Goal: Check status: Check status

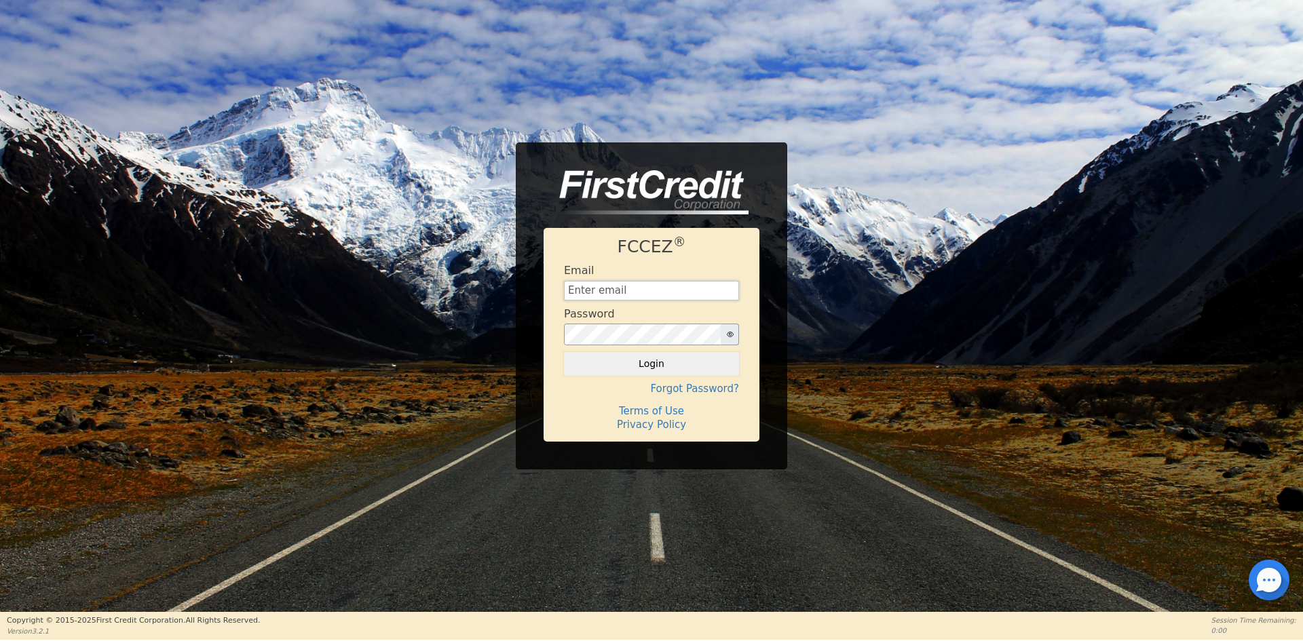
click at [670, 285] on input "text" at bounding box center [651, 291] width 175 height 20
type input "[EMAIL_ADDRESS][DOMAIN_NAME]"
click at [675, 368] on button "Login" at bounding box center [651, 363] width 175 height 23
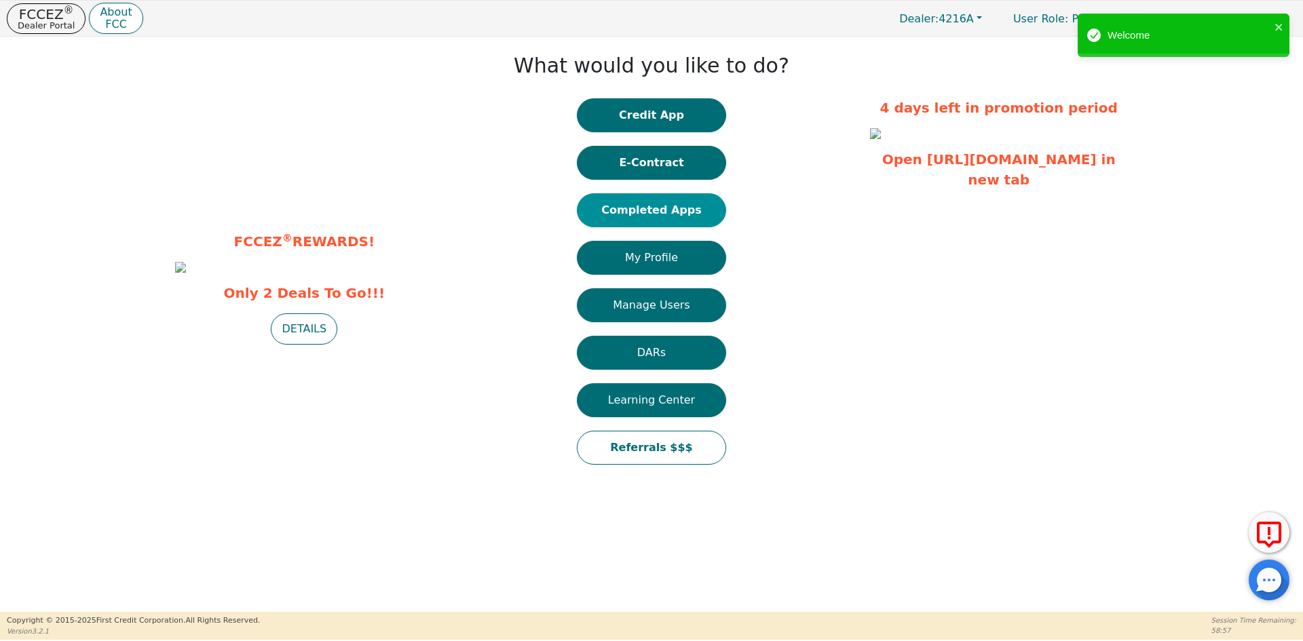
click at [630, 214] on button "Completed Apps" at bounding box center [651, 210] width 149 height 34
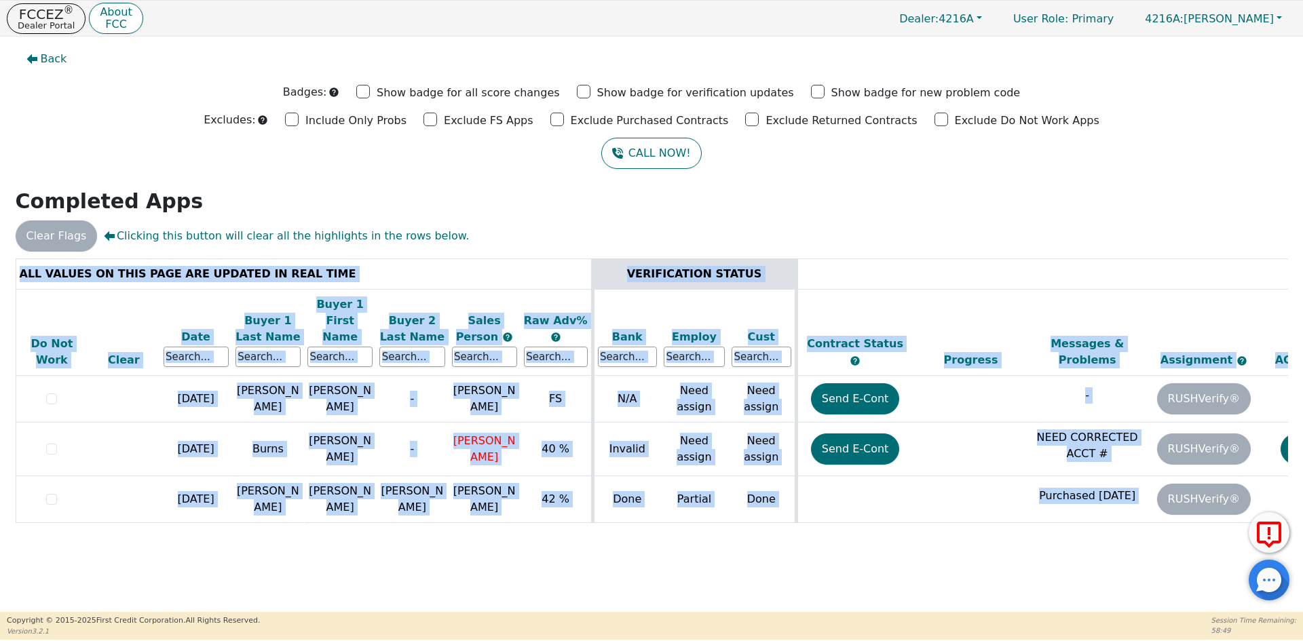
drag, startPoint x: 1036, startPoint y: 519, endPoint x: 1212, endPoint y: 518, distance: 176.4
click at [1212, 518] on div "ALL VALUES ON THIS PAGE ARE UPDATED IN REAL TIME VERIFICATION STATUS Do Not Wor…" at bounding box center [652, 402] width 1272 height 286
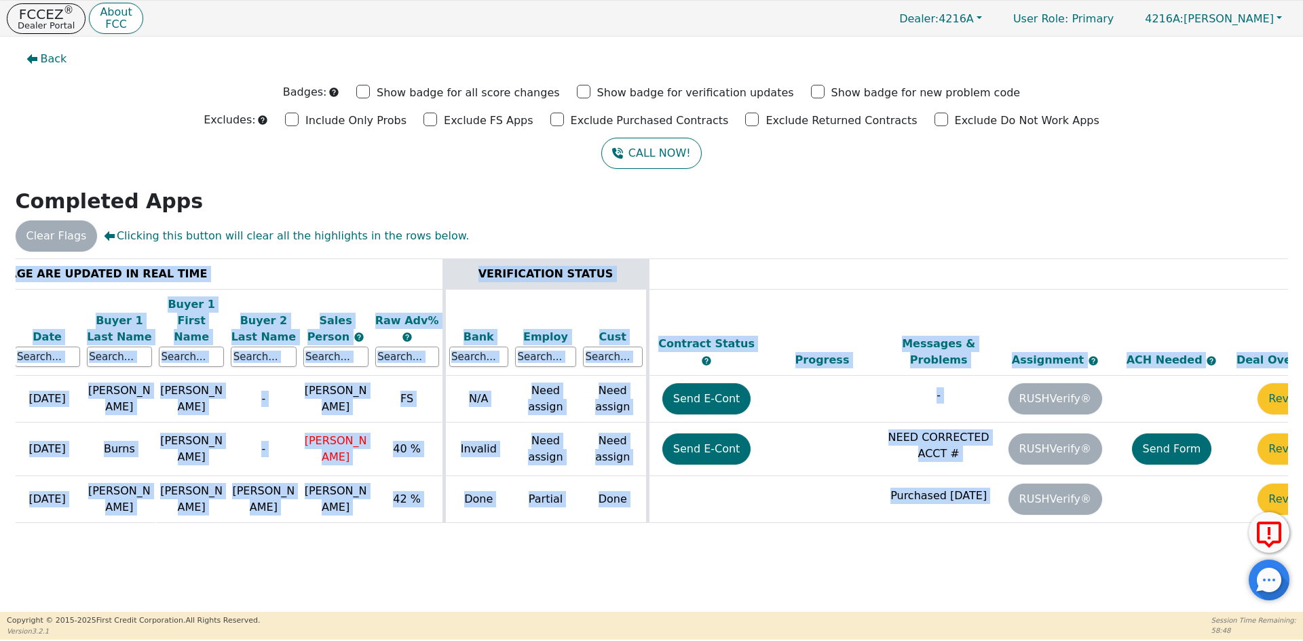
scroll to position [0, 208]
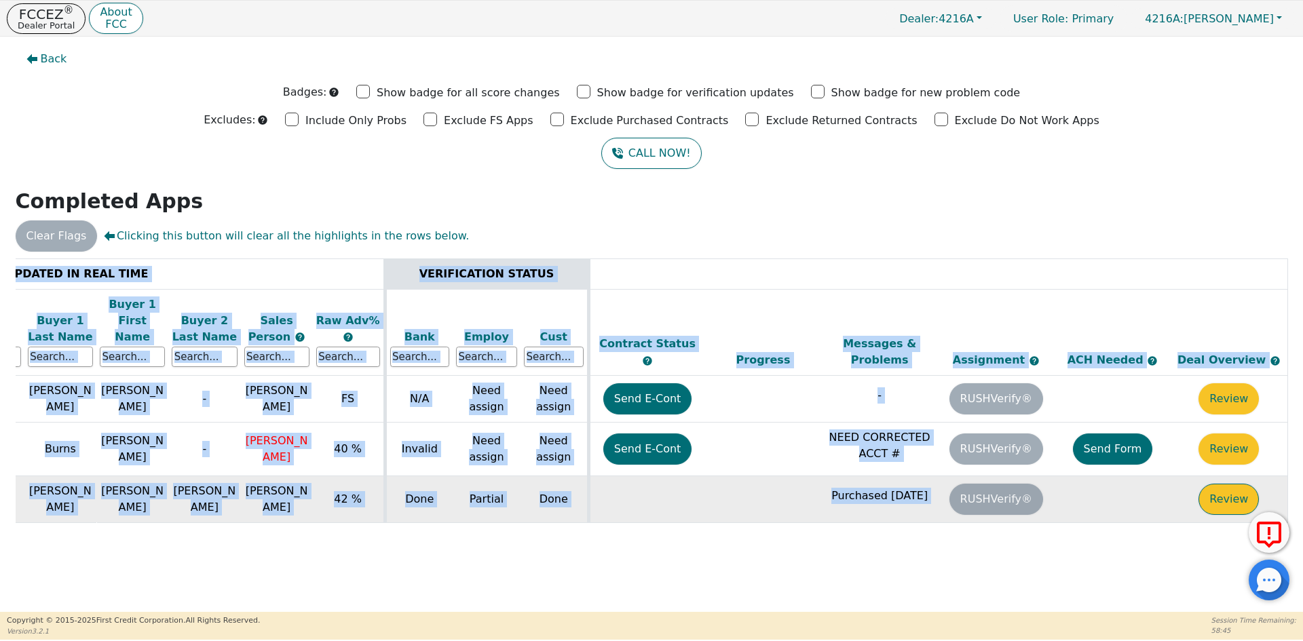
click at [1238, 484] on button "Review" at bounding box center [1228, 499] width 60 height 31
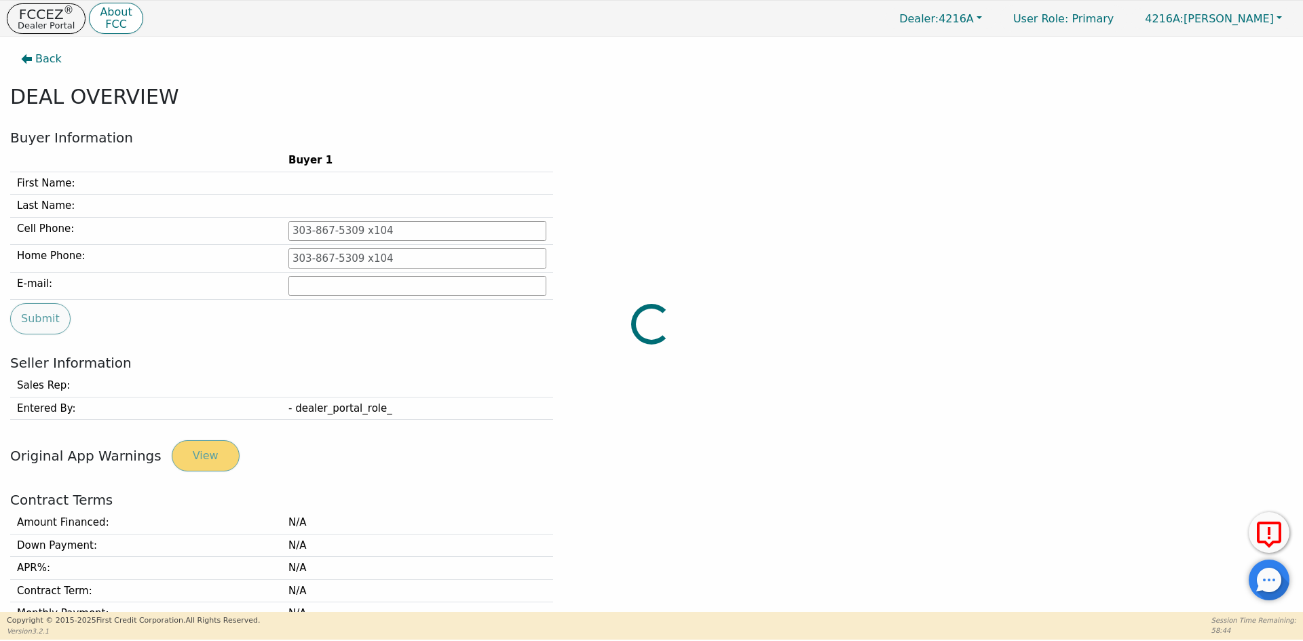
type input "[PHONE_NUMBER]"
type input "[EMAIL_ADDRESS][DOMAIN_NAME]"
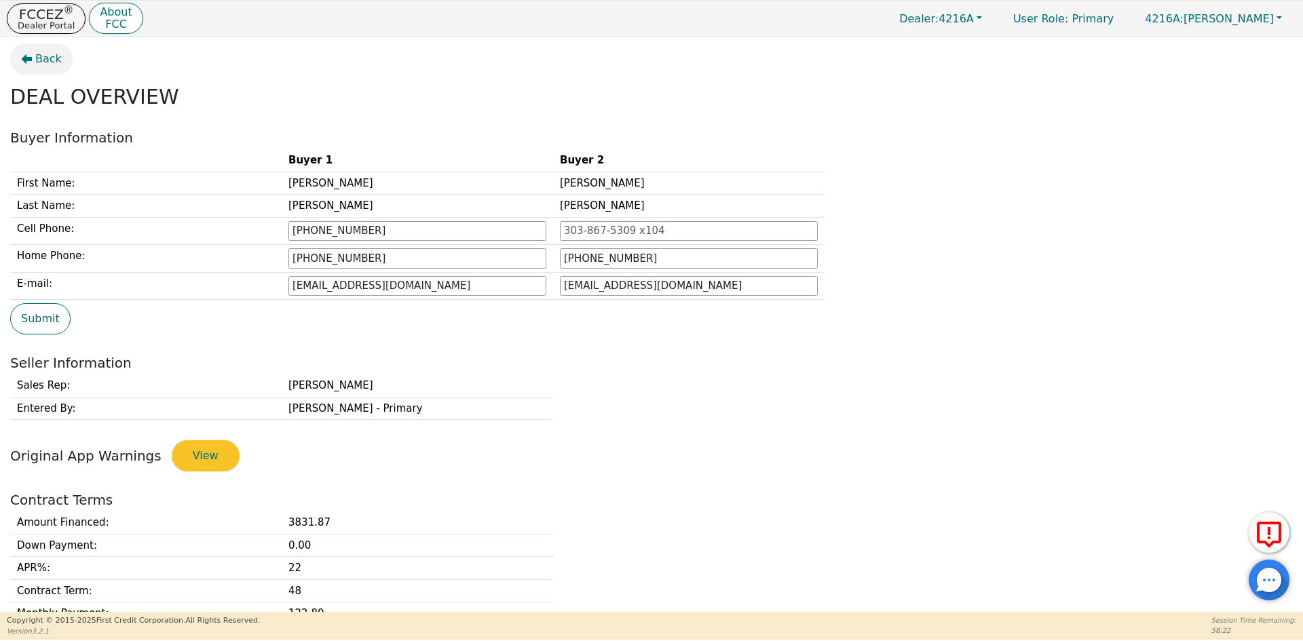
click at [43, 59] on span "Back" at bounding box center [48, 59] width 26 height 16
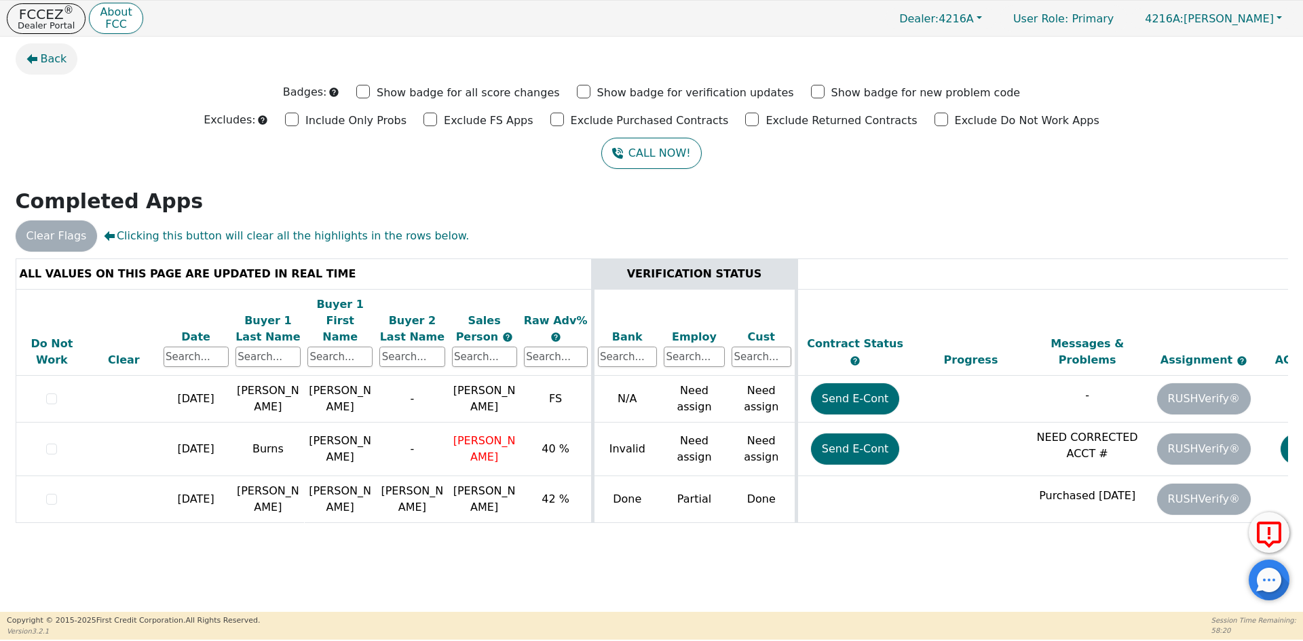
click at [59, 45] on button "Back" at bounding box center [47, 58] width 62 height 31
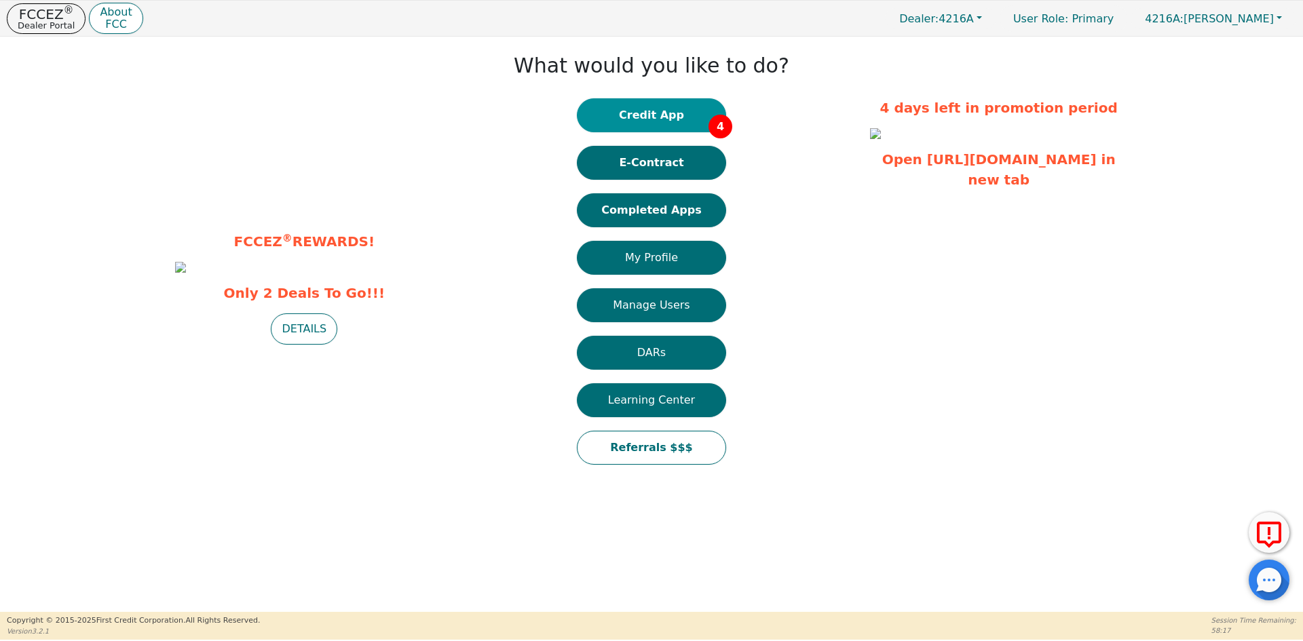
click at [657, 115] on button "Credit App 4" at bounding box center [651, 115] width 149 height 34
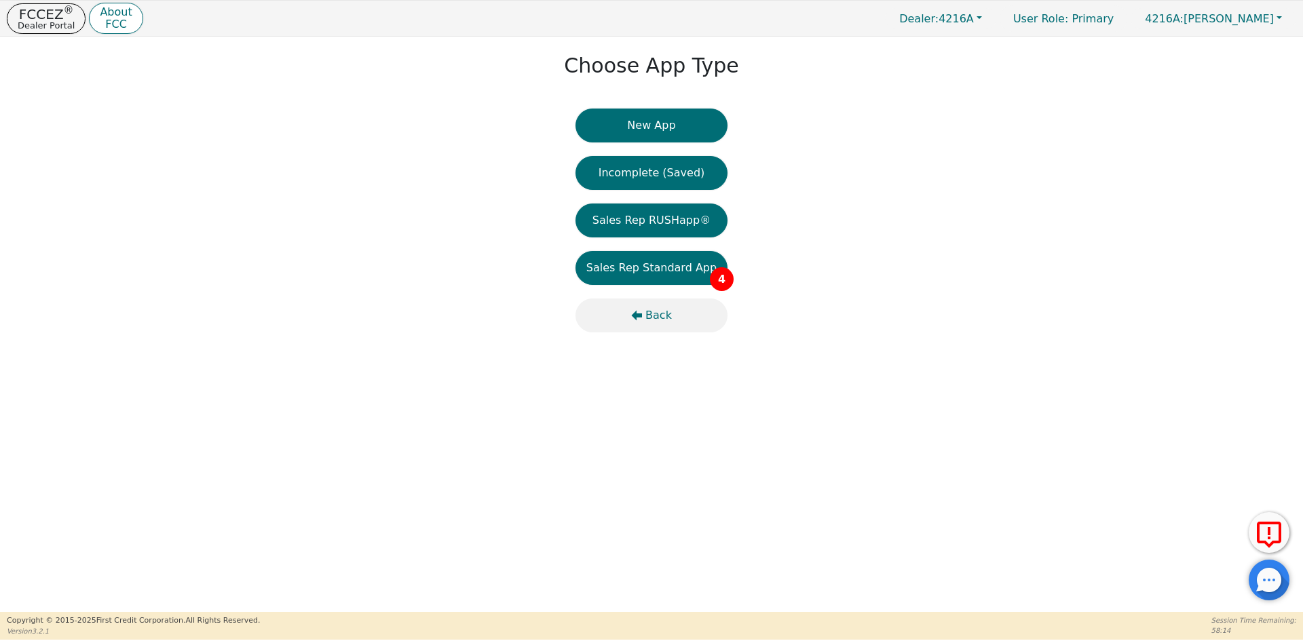
click at [659, 314] on span "Back" at bounding box center [658, 315] width 26 height 16
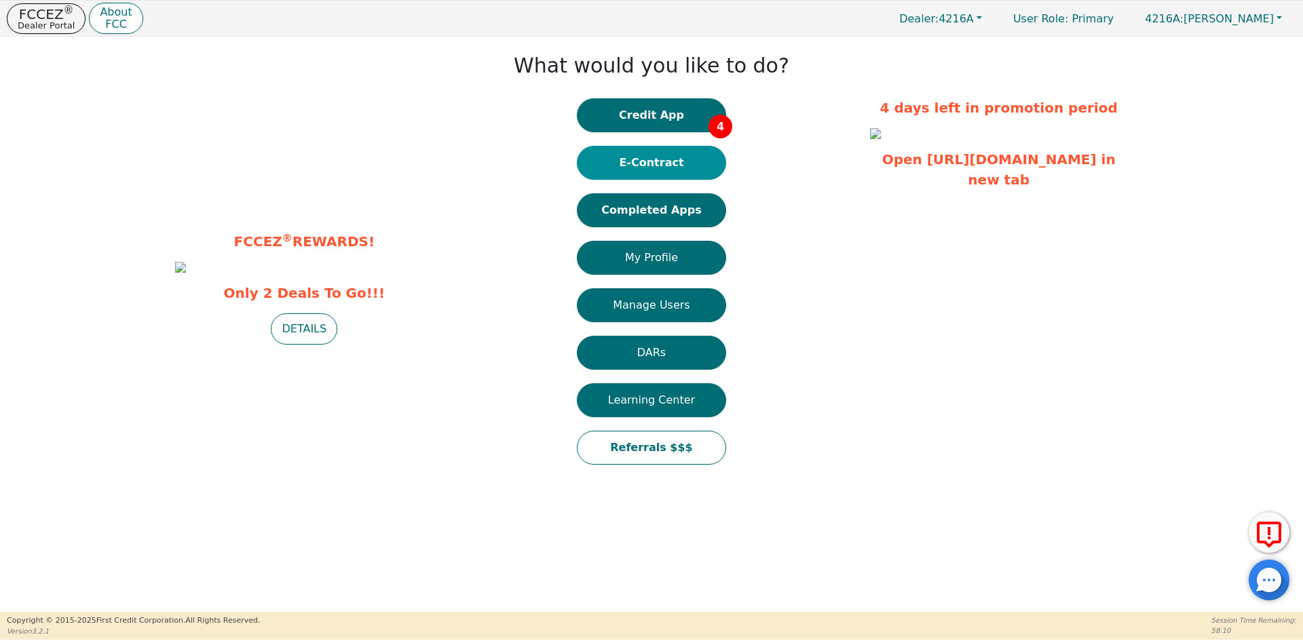
click at [642, 161] on button "E-Contract" at bounding box center [651, 163] width 149 height 34
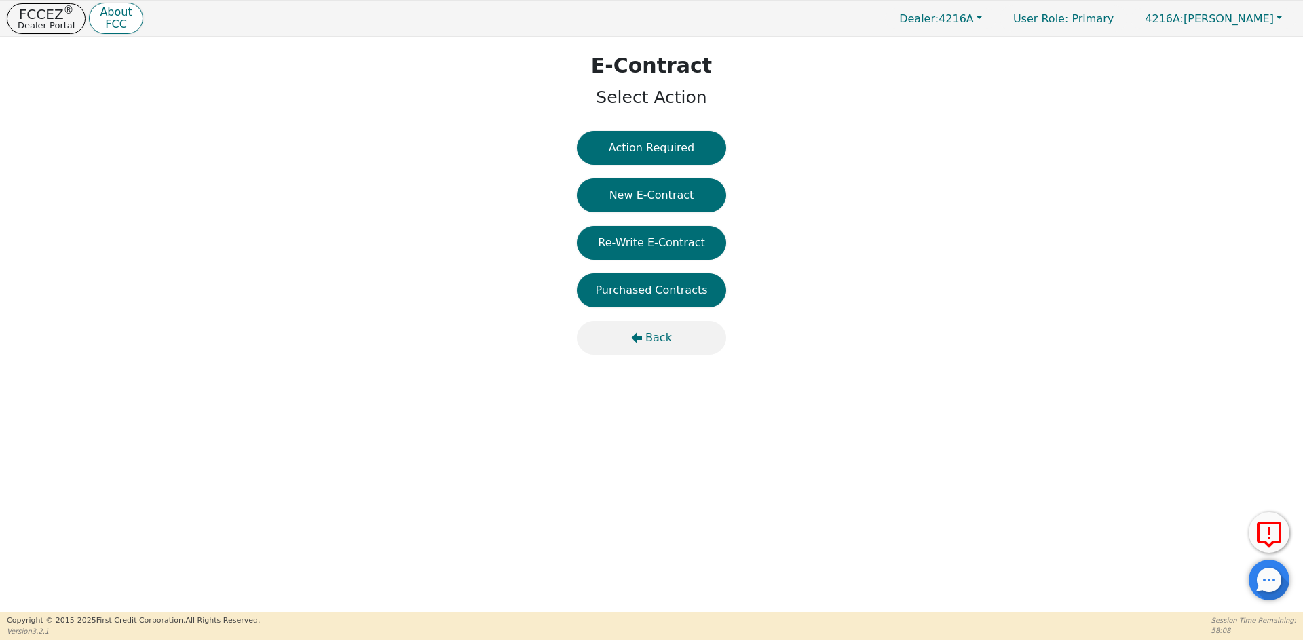
click at [639, 341] on icon "button" at bounding box center [637, 338] width 11 height 10
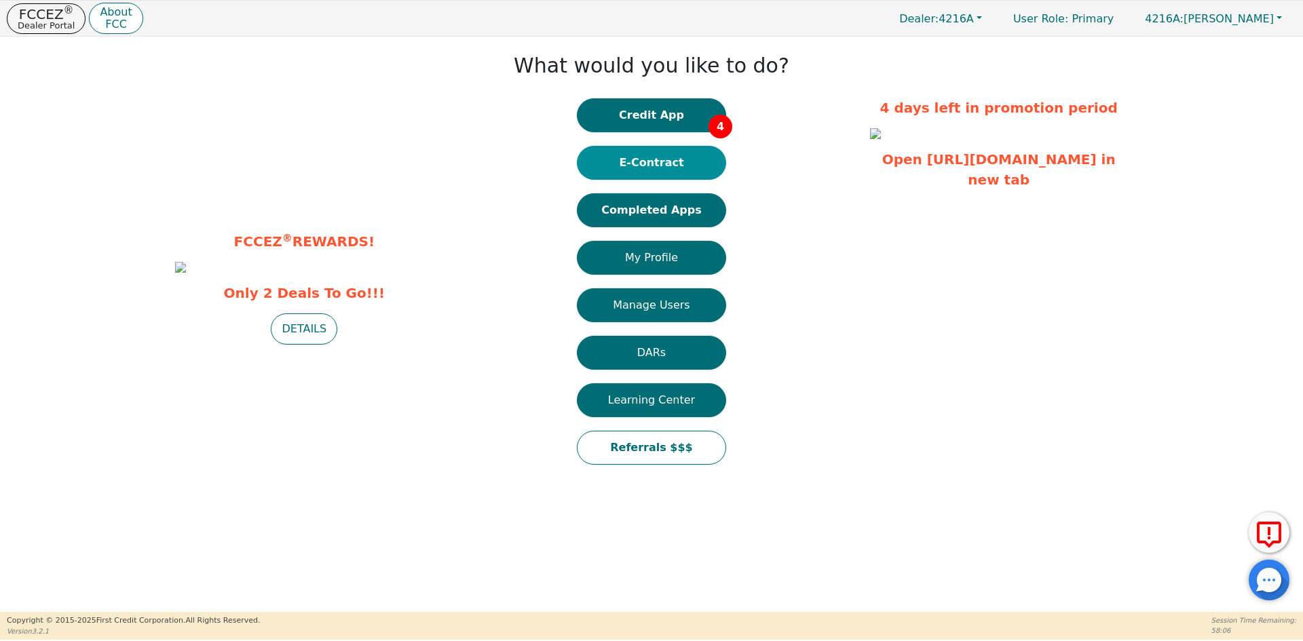
click at [653, 163] on button "E-Contract" at bounding box center [651, 163] width 149 height 34
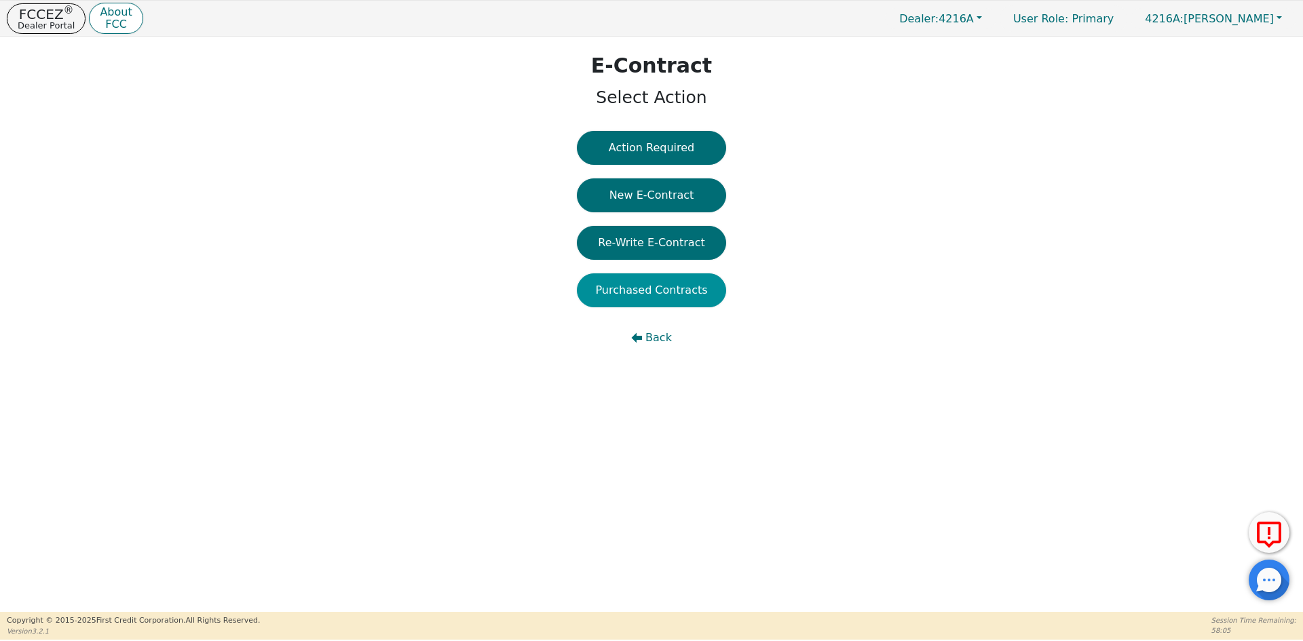
click at [640, 299] on button "Purchased Contracts" at bounding box center [651, 290] width 149 height 34
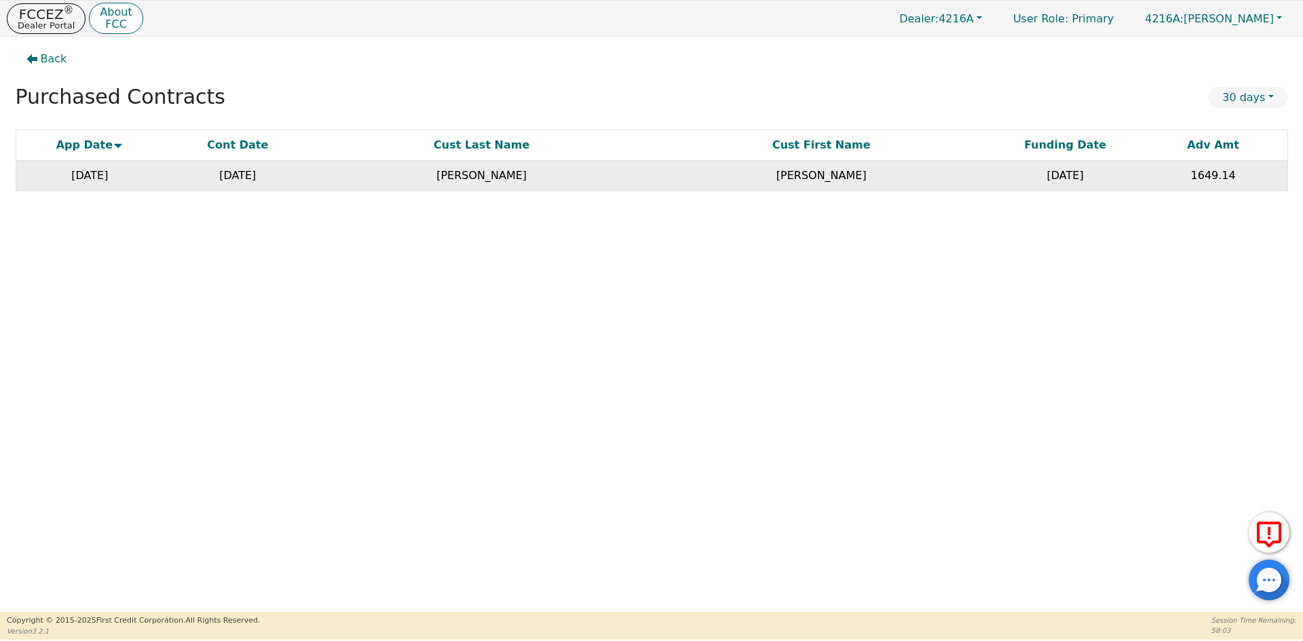
click at [983, 183] on td "[PERSON_NAME]" at bounding box center [821, 176] width 340 height 31
click at [811, 175] on td "[PERSON_NAME]" at bounding box center [821, 176] width 340 height 31
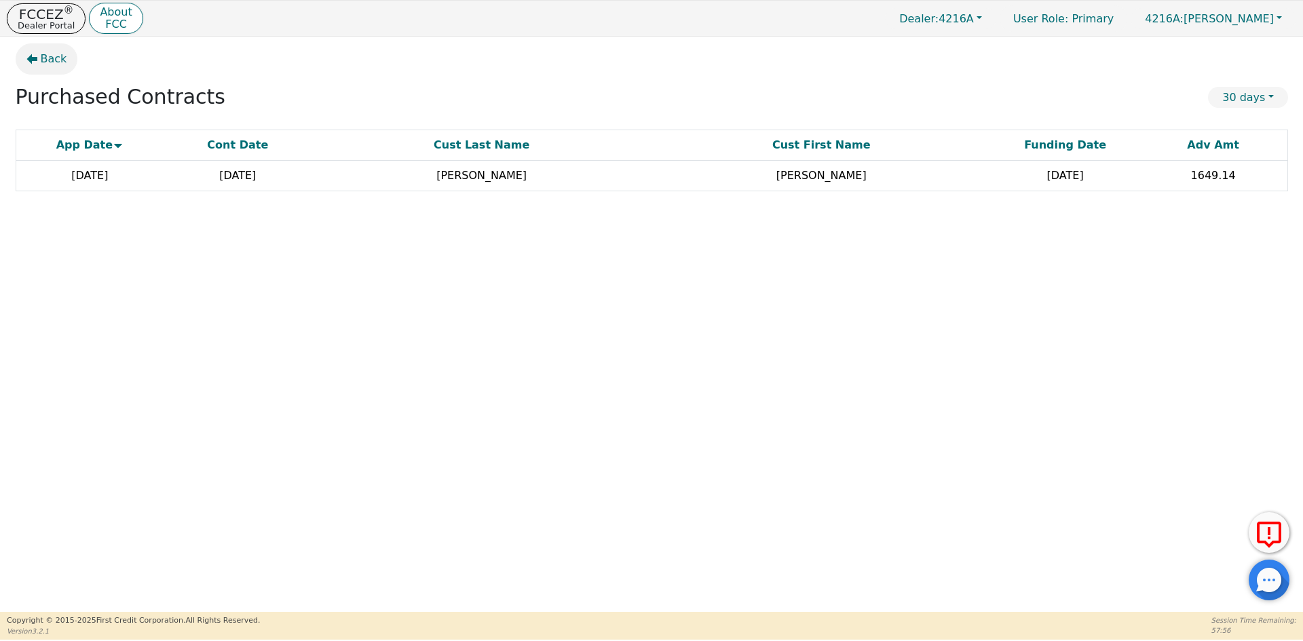
click at [58, 56] on span "Back" at bounding box center [54, 59] width 26 height 16
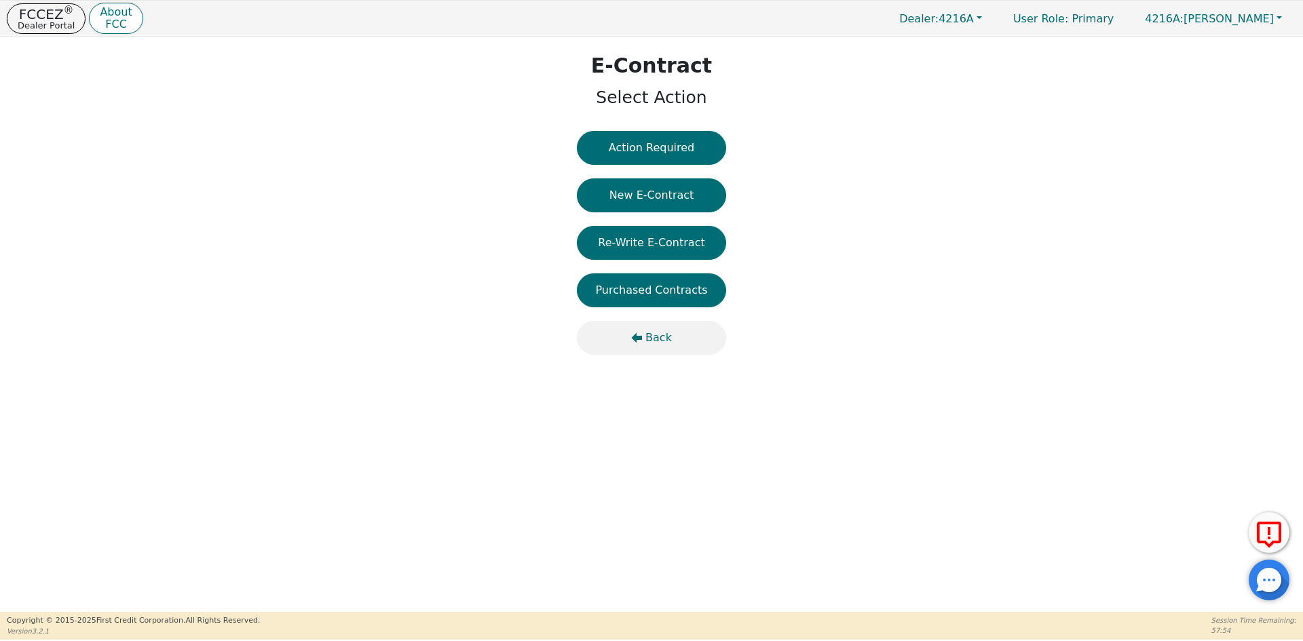
click at [647, 334] on button "Back" at bounding box center [651, 338] width 149 height 34
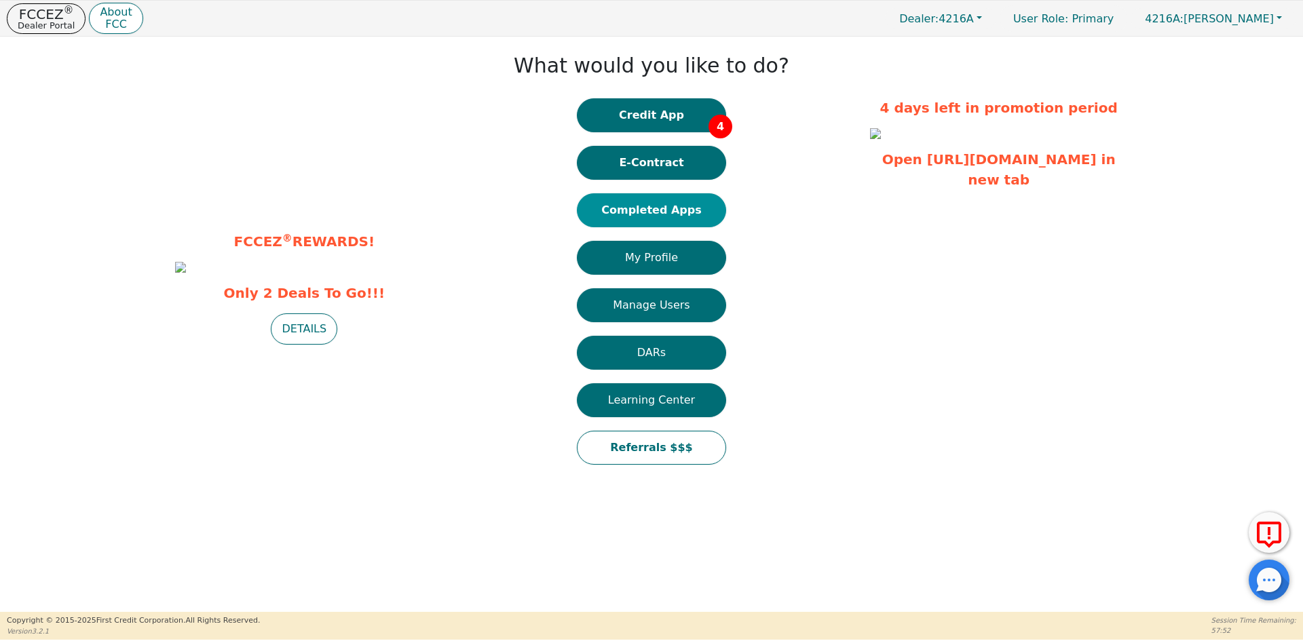
click at [632, 216] on button "Completed Apps" at bounding box center [651, 210] width 149 height 34
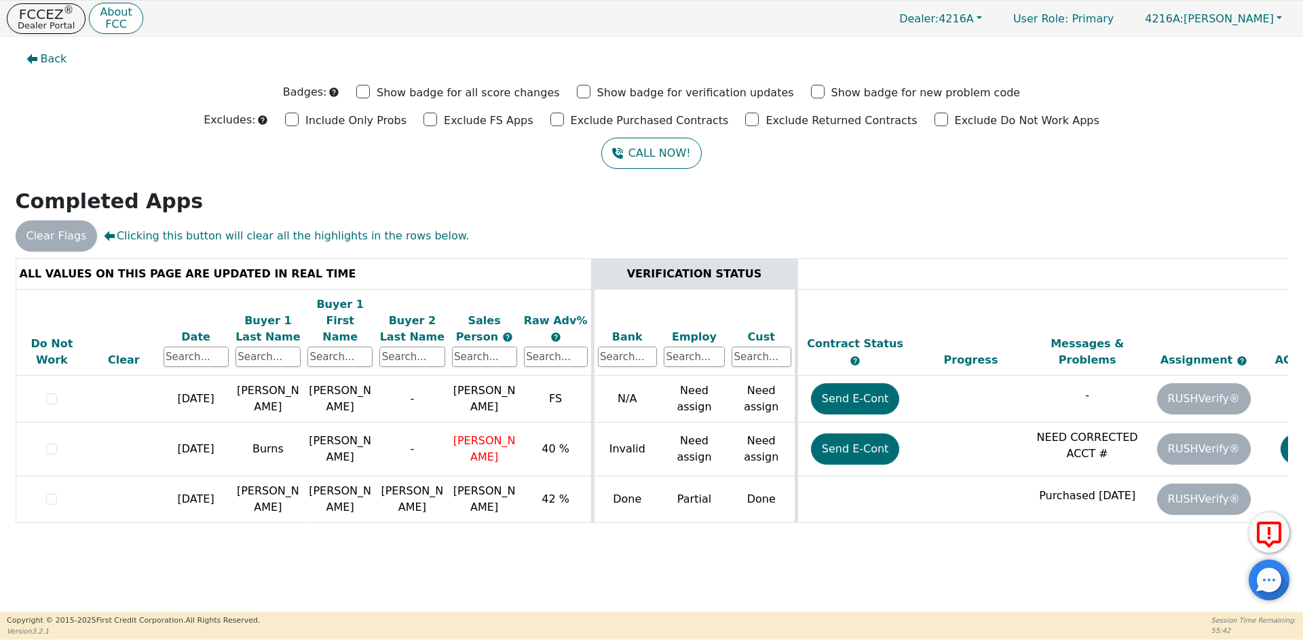
scroll to position [0, 208]
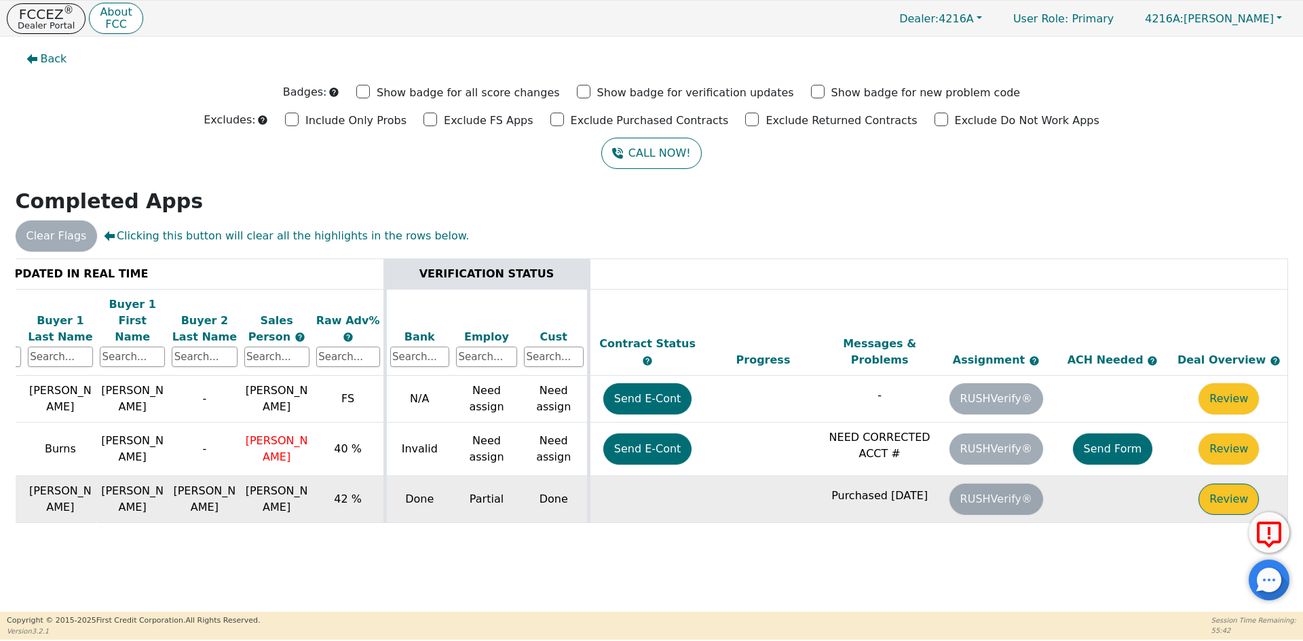
click at [1246, 488] on button "Review" at bounding box center [1228, 499] width 60 height 31
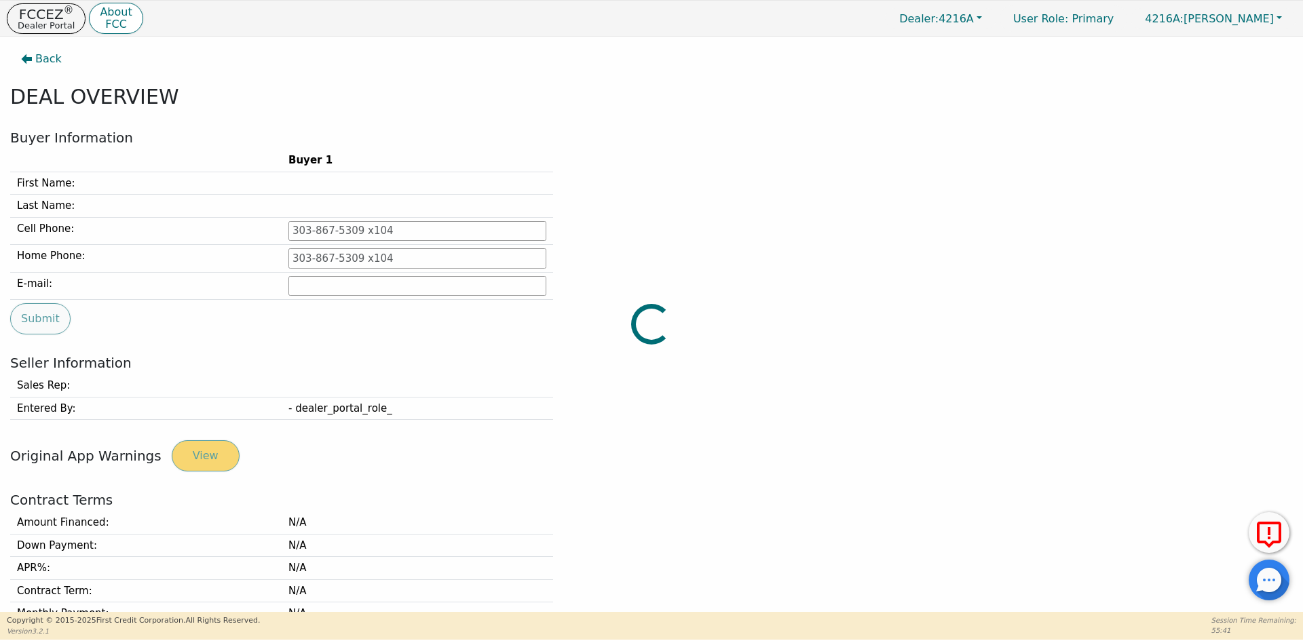
type input "[PHONE_NUMBER]"
type input "[EMAIL_ADDRESS][DOMAIN_NAME]"
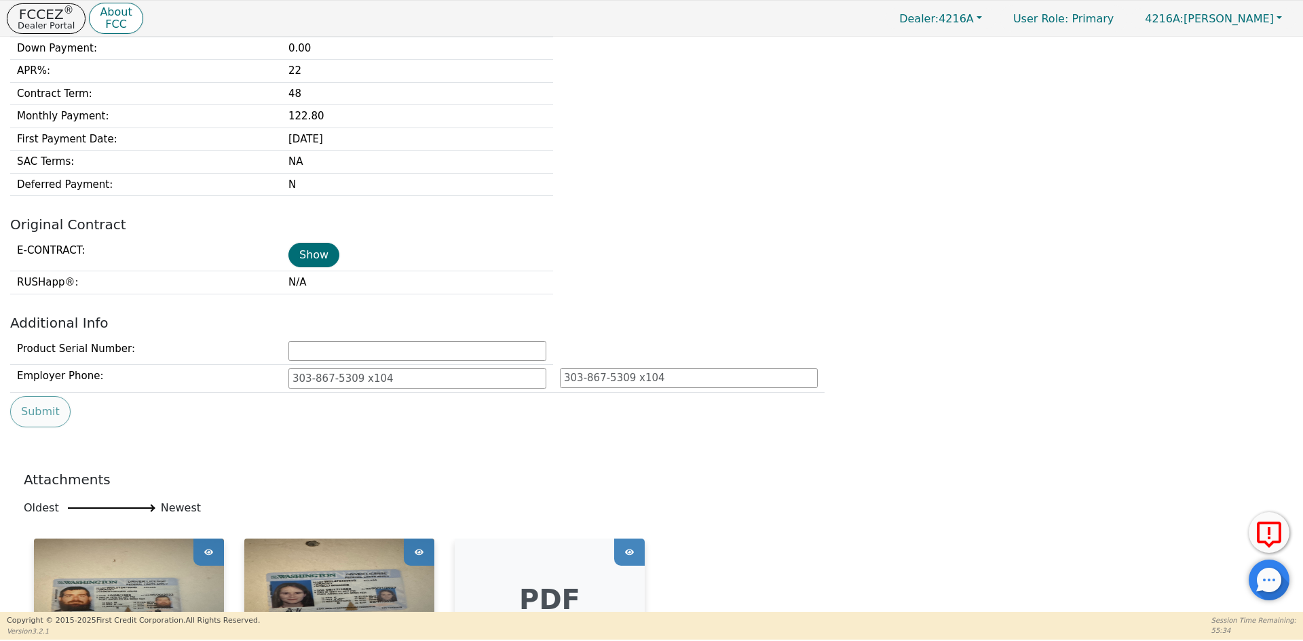
scroll to position [770, 0]
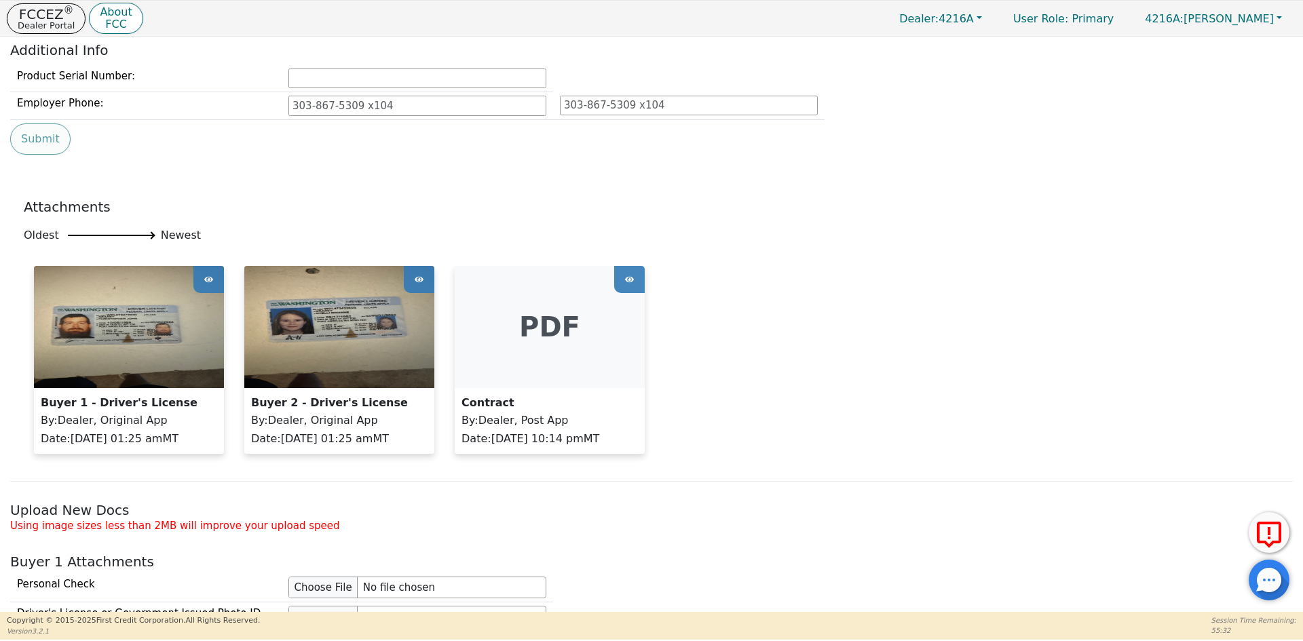
click at [631, 278] on icon at bounding box center [629, 279] width 9 height 6
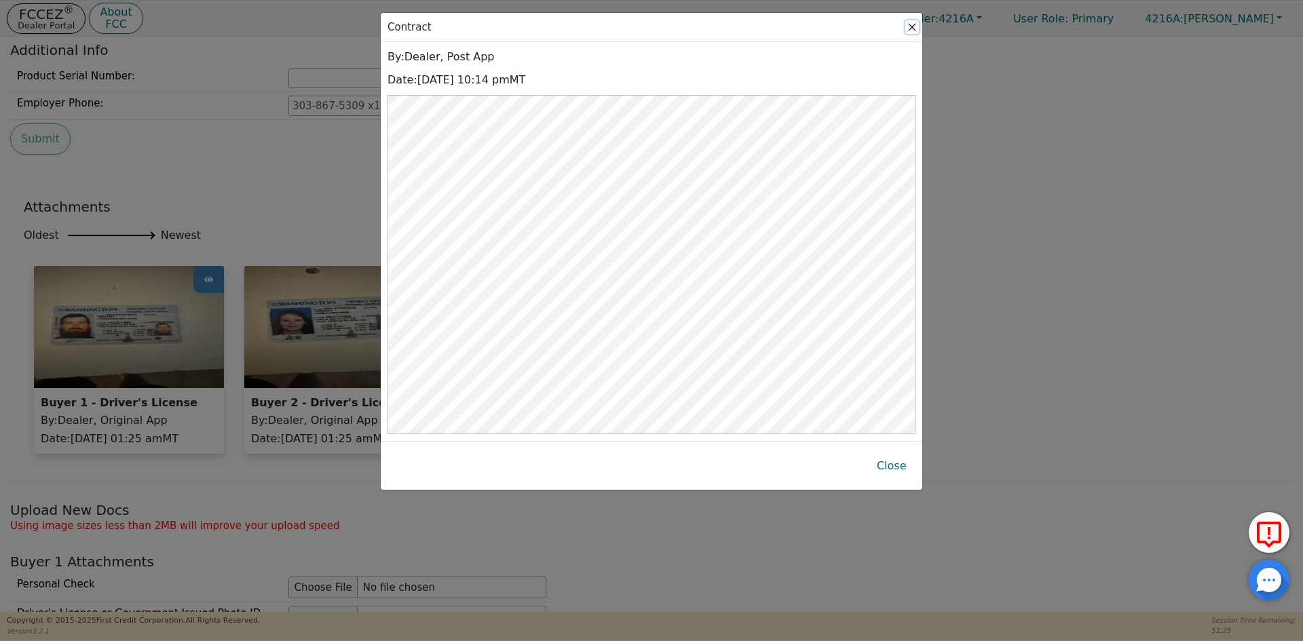
click at [910, 22] on button "Close" at bounding box center [912, 27] width 14 height 14
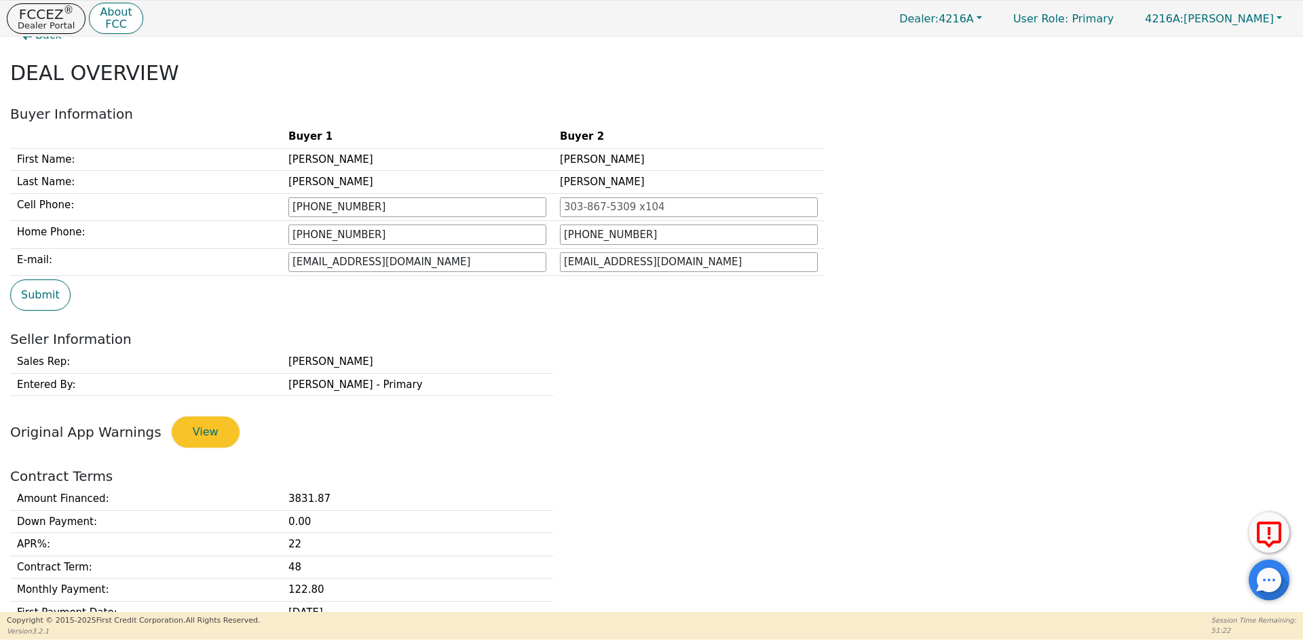
scroll to position [0, 0]
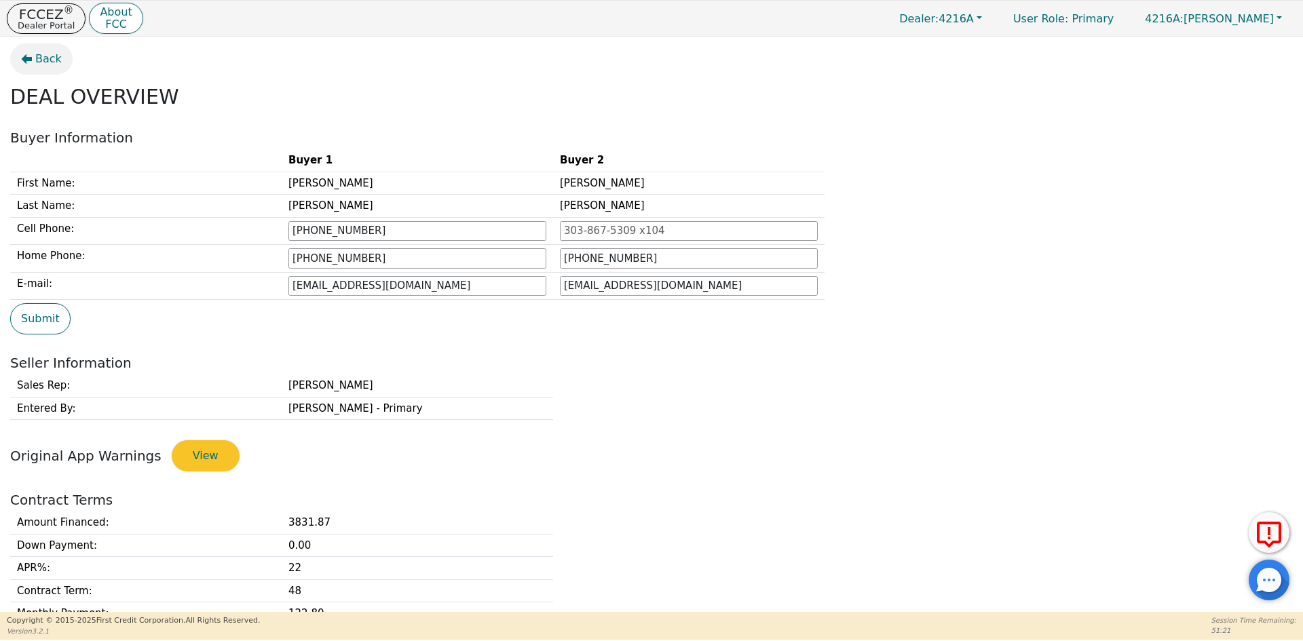
click at [45, 63] on span "Back" at bounding box center [48, 59] width 26 height 16
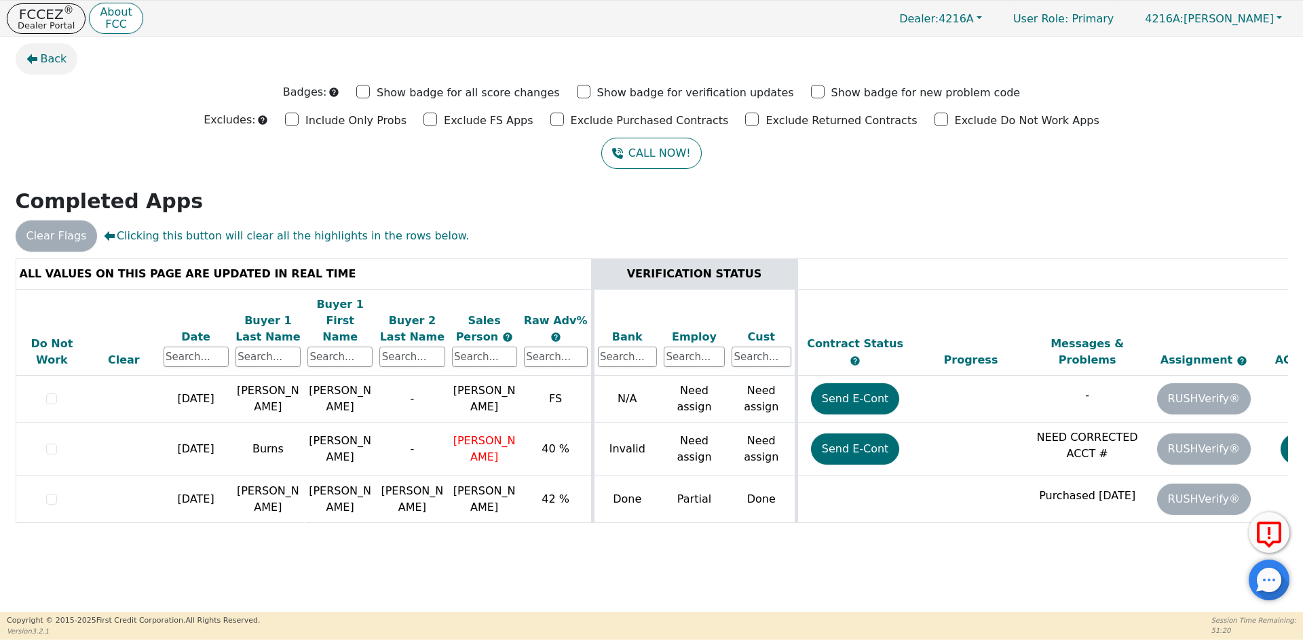
click at [45, 57] on span "Back" at bounding box center [54, 59] width 26 height 16
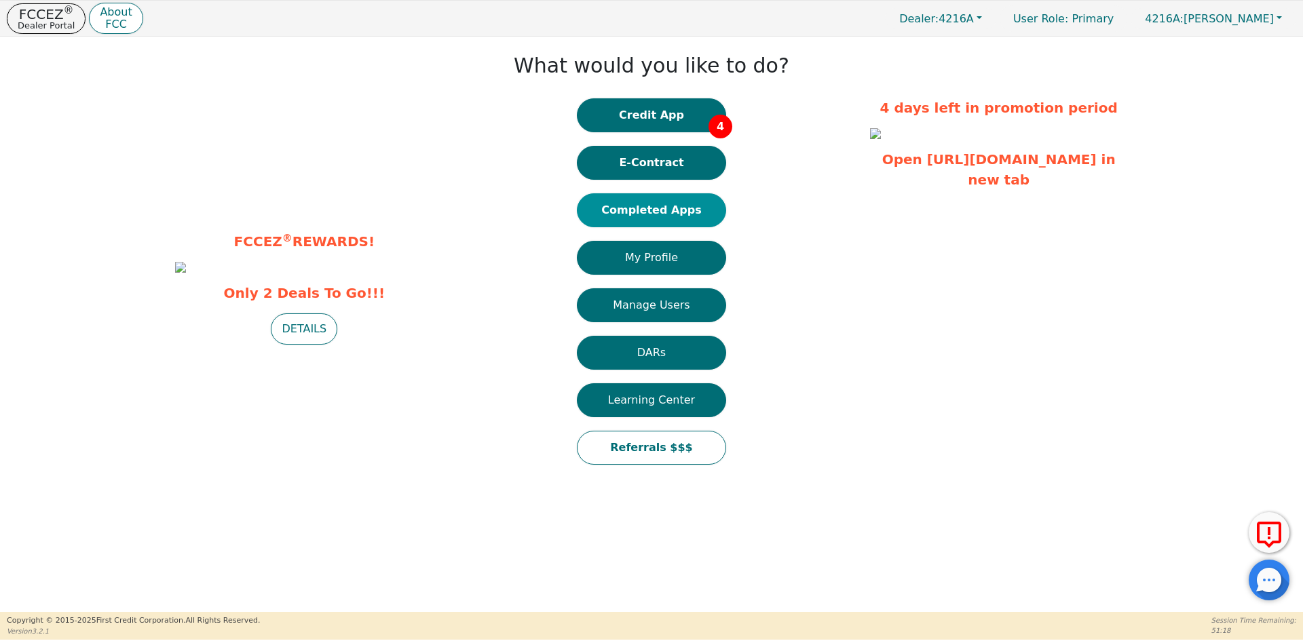
click at [657, 208] on button "Completed Apps" at bounding box center [651, 210] width 149 height 34
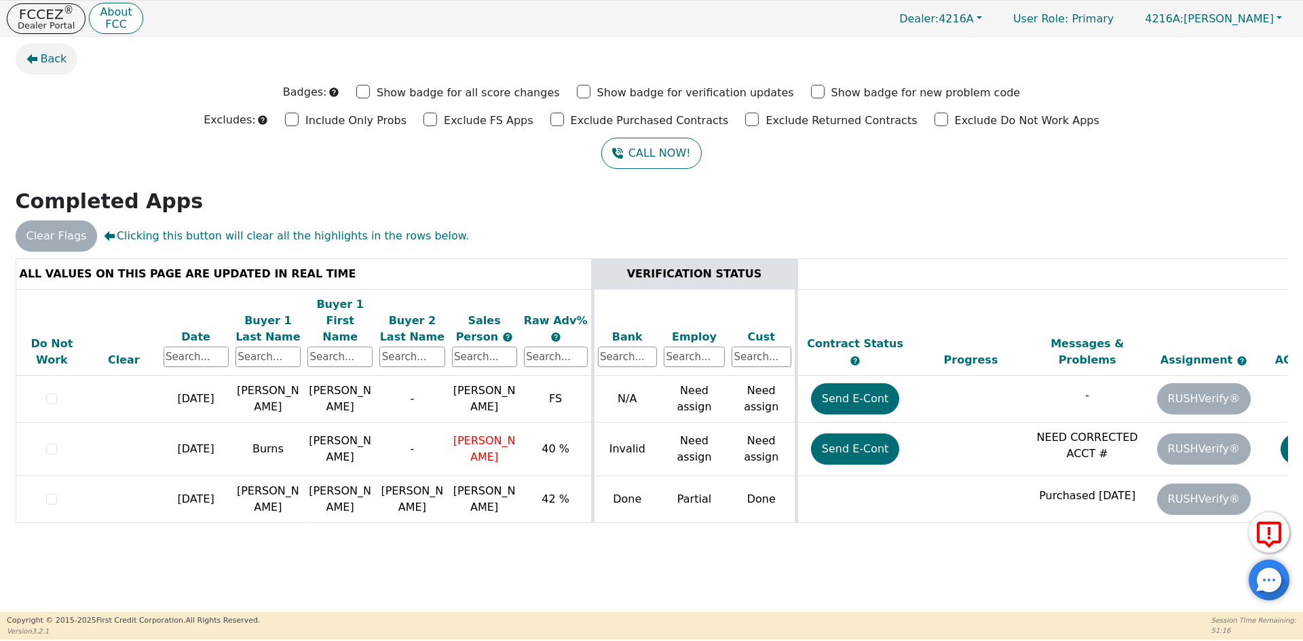
click at [34, 55] on icon "button" at bounding box center [31, 59] width 11 height 11
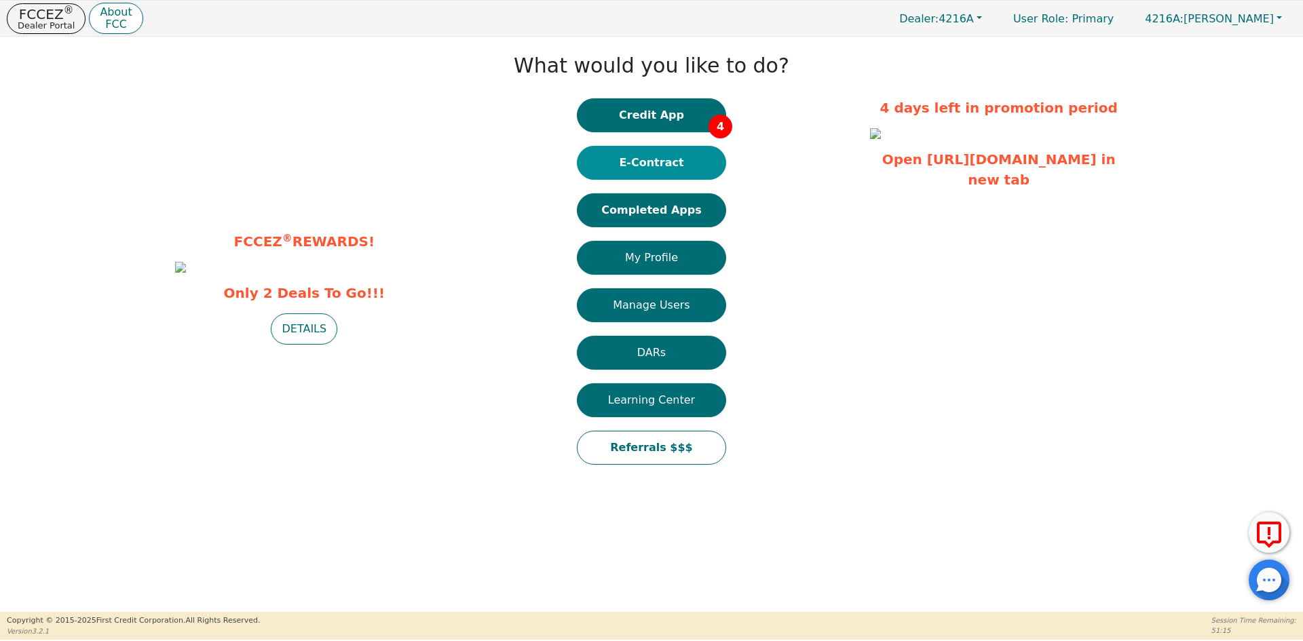
click at [689, 159] on button "E-Contract" at bounding box center [651, 163] width 149 height 34
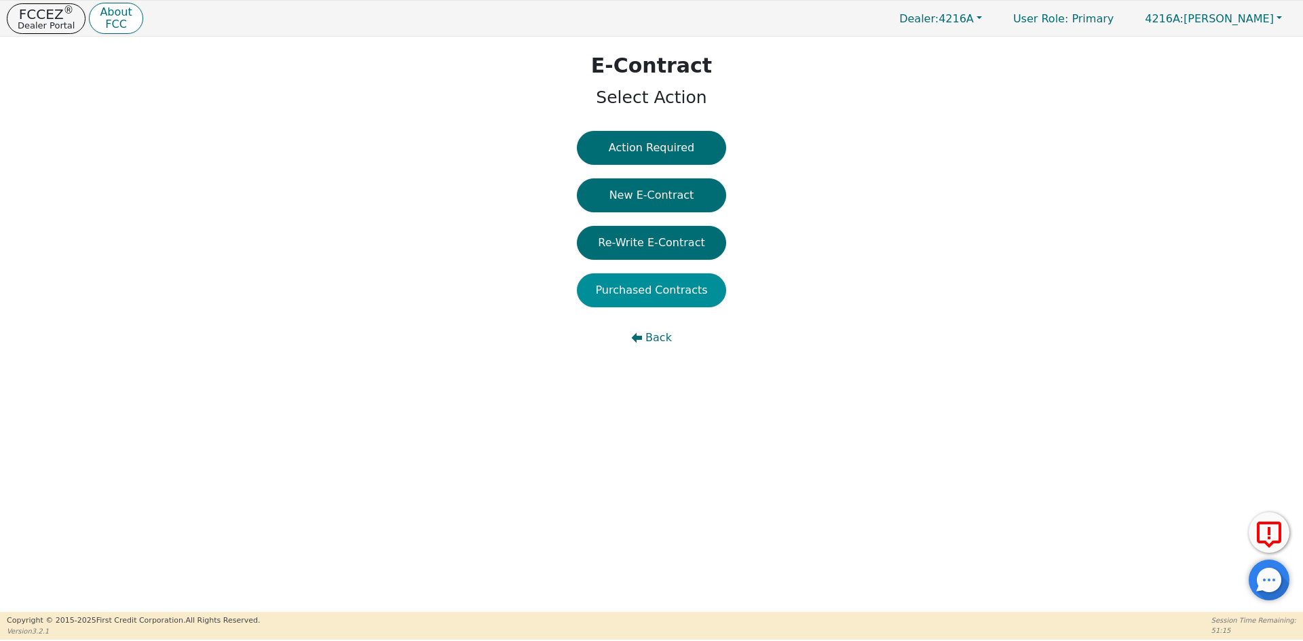
click at [654, 291] on button "Purchased Contracts" at bounding box center [651, 290] width 149 height 34
